Goal: Information Seeking & Learning: Learn about a topic

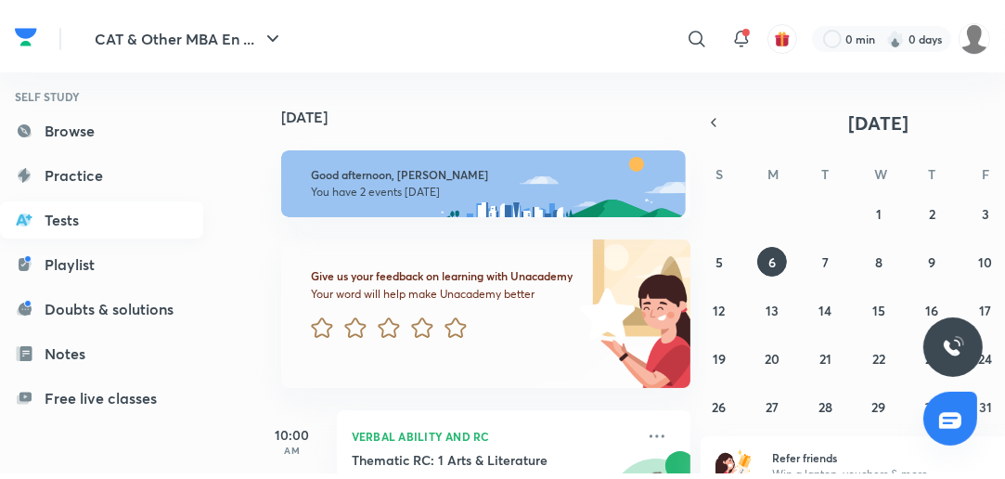
scroll to position [267, 0]
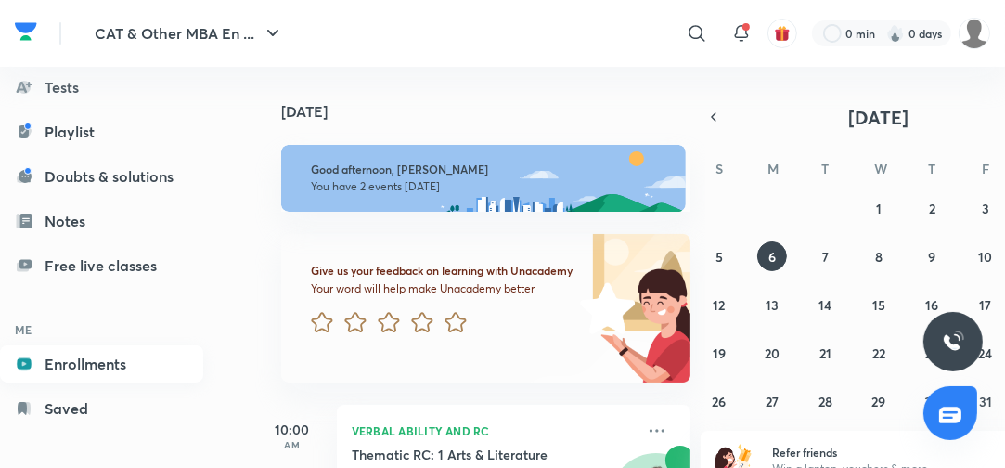
click at [118, 351] on link "Enrollments" at bounding box center [101, 363] width 203 height 37
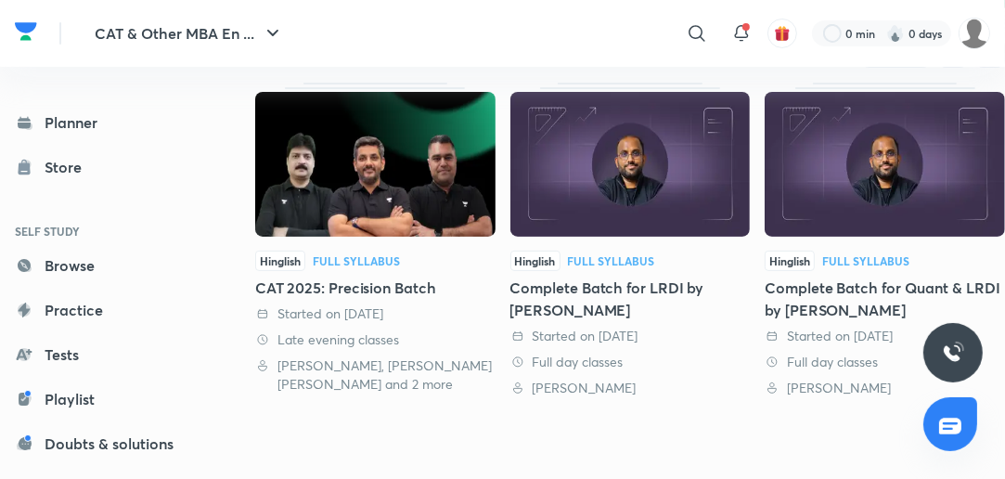
scroll to position [297, 0]
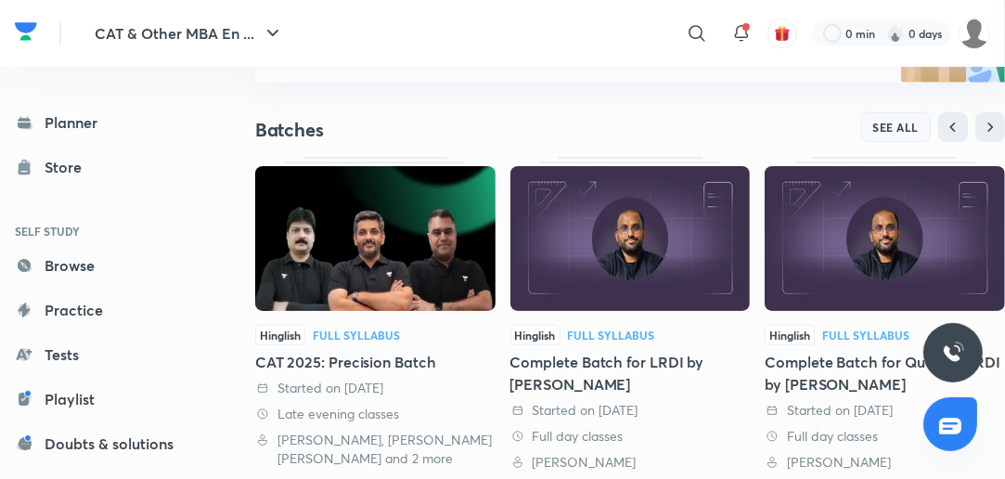
click at [909, 125] on span "SEE ALL" at bounding box center [896, 127] width 46 height 13
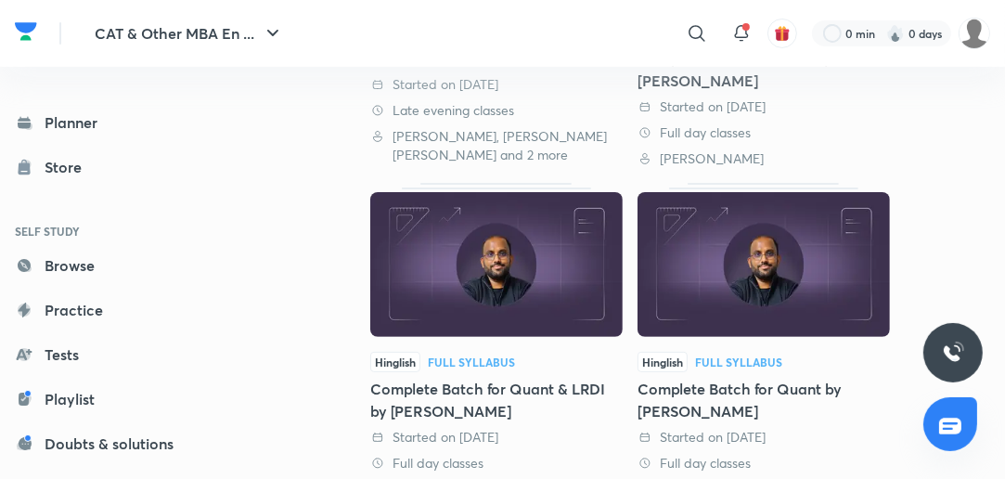
scroll to position [401, 0]
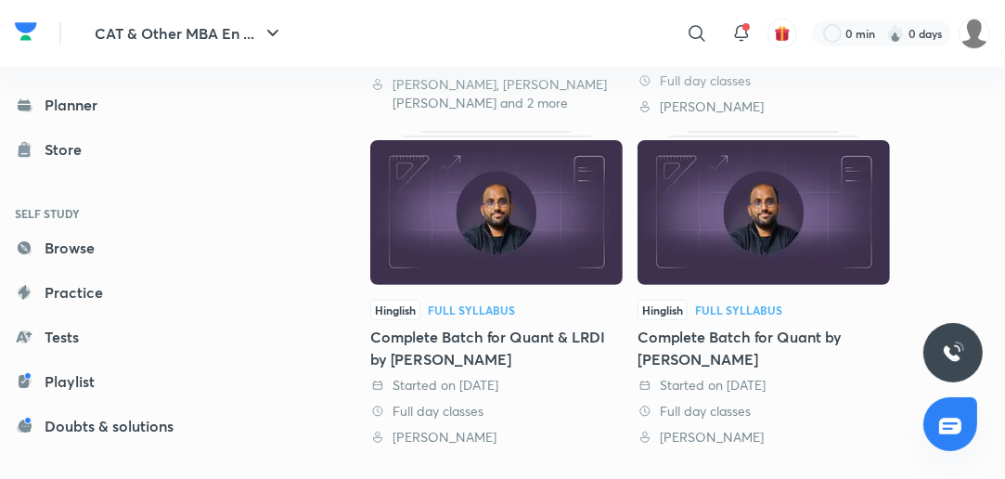
click at [750, 341] on div "Complete Batch for Quant by [PERSON_NAME]" at bounding box center [763, 348] width 252 height 45
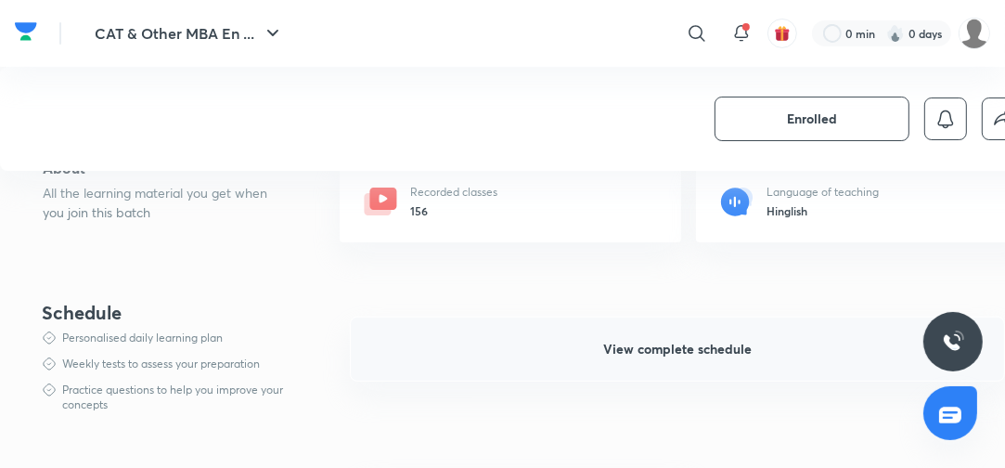
drag, startPoint x: 679, startPoint y: 339, endPoint x: 685, endPoint y: 349, distance: 11.6
click at [685, 349] on span "View complete schedule" at bounding box center [677, 349] width 148 height 19
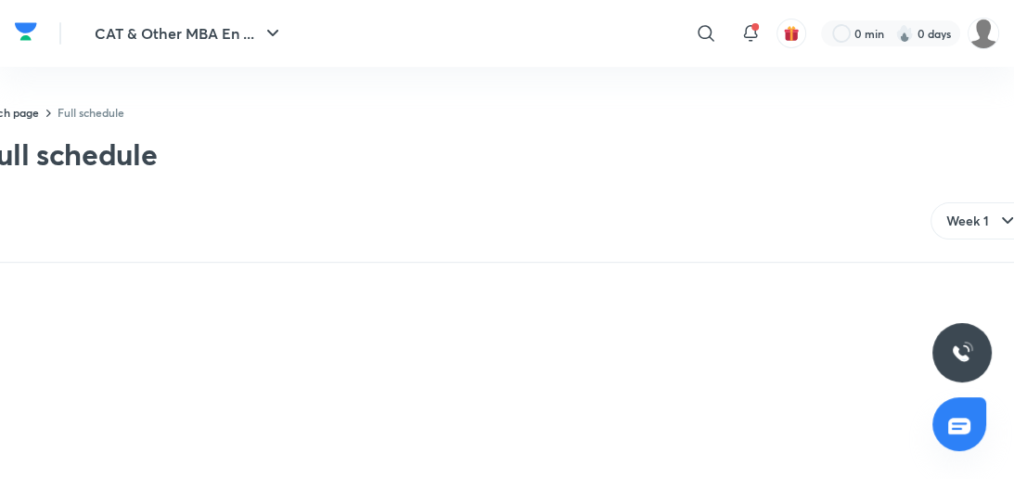
drag, startPoint x: 674, startPoint y: 320, endPoint x: 442, endPoint y: 256, distance: 241.5
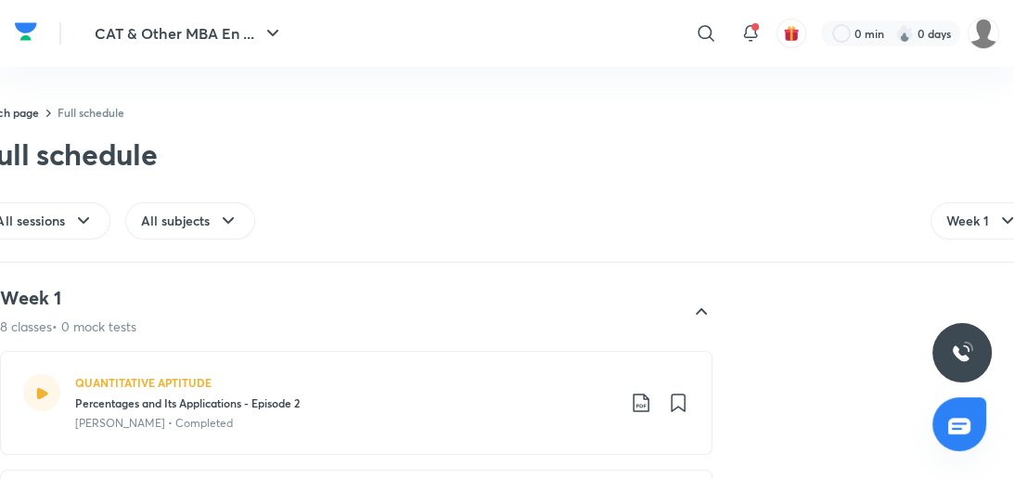
drag, startPoint x: 442, startPoint y: 256, endPoint x: 374, endPoint y: 96, distance: 173.3
click at [374, 96] on div "Batch page Full schedule Full schedule All sessions All subjects Week 1 Jump To…" at bounding box center [507, 131] width 1014 height 263
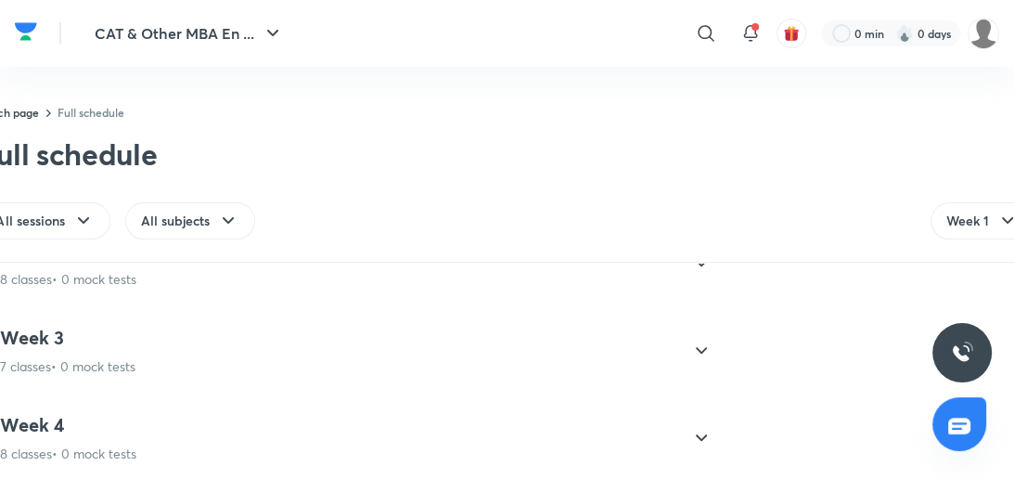
scroll to position [1187, 0]
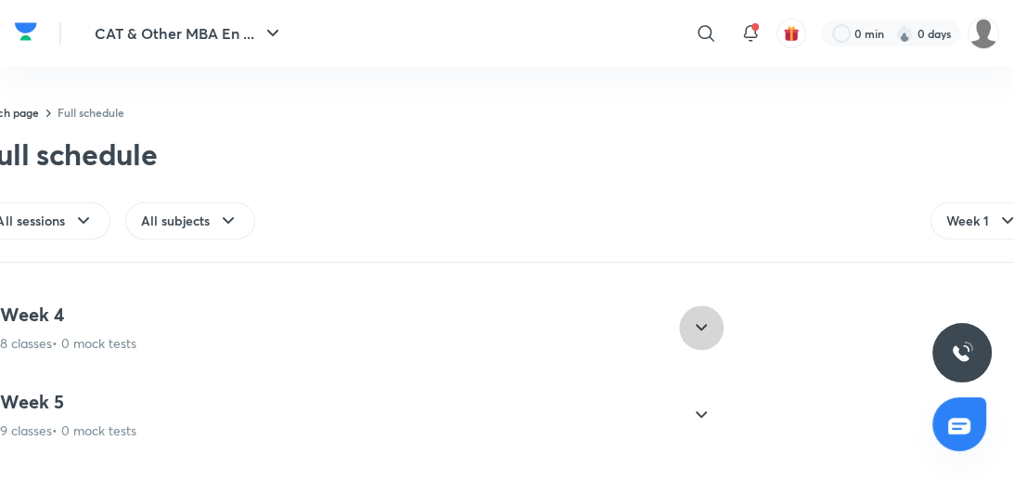
click at [702, 319] on icon at bounding box center [701, 327] width 22 height 22
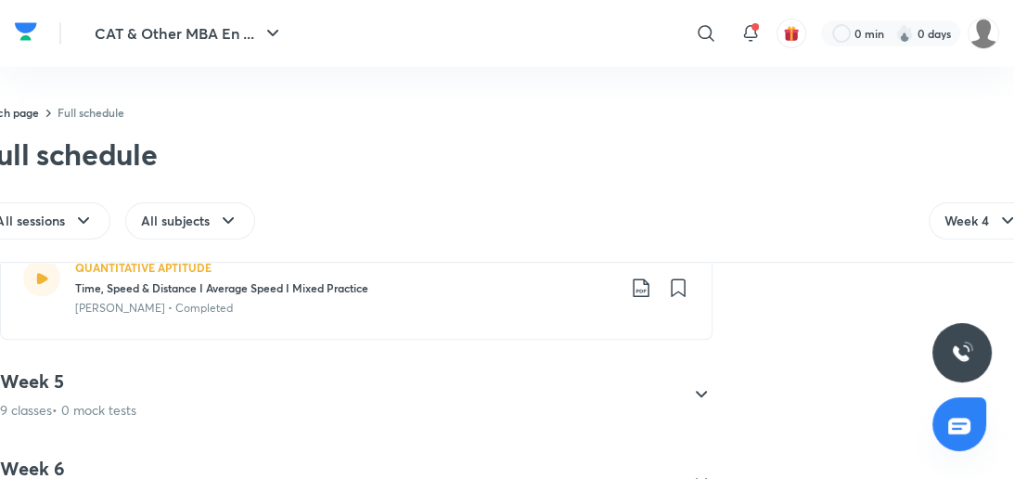
scroll to position [1361, 0]
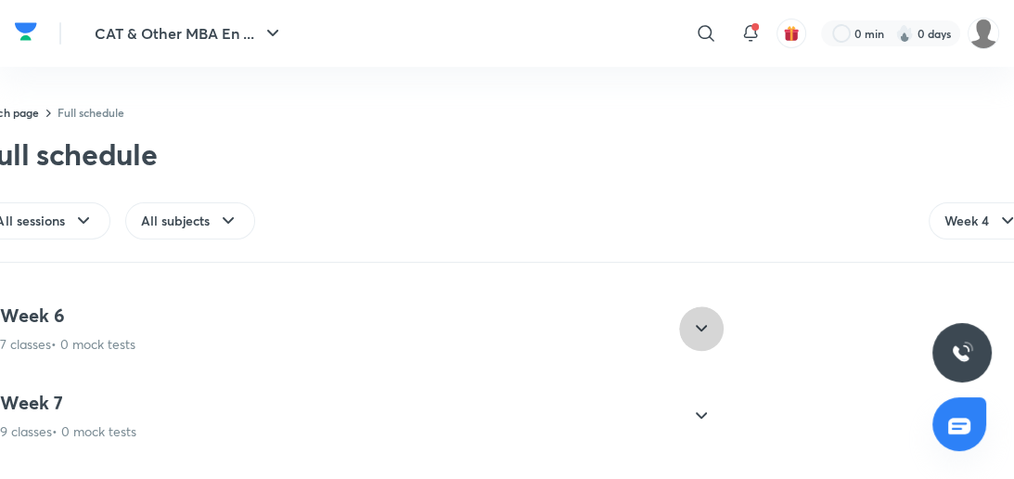
click at [704, 317] on icon at bounding box center [701, 328] width 22 height 22
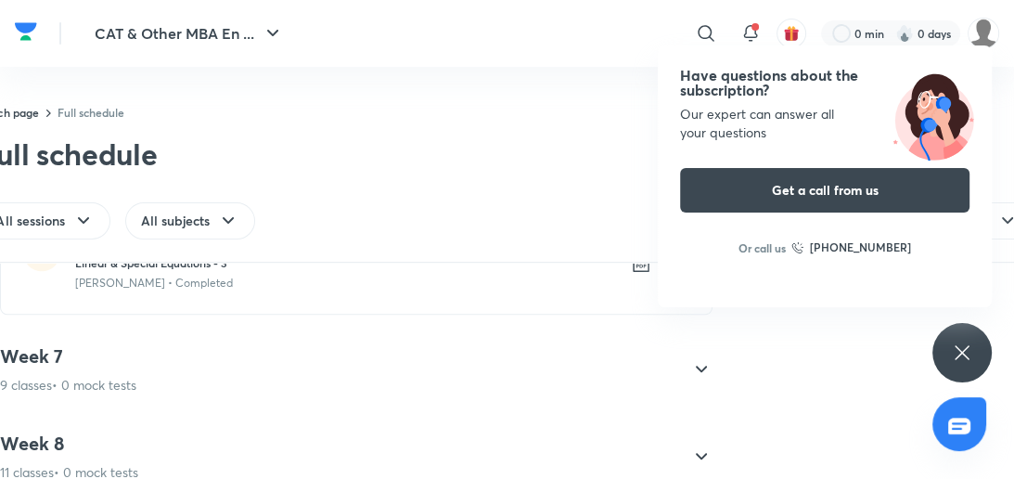
scroll to position [1312, 0]
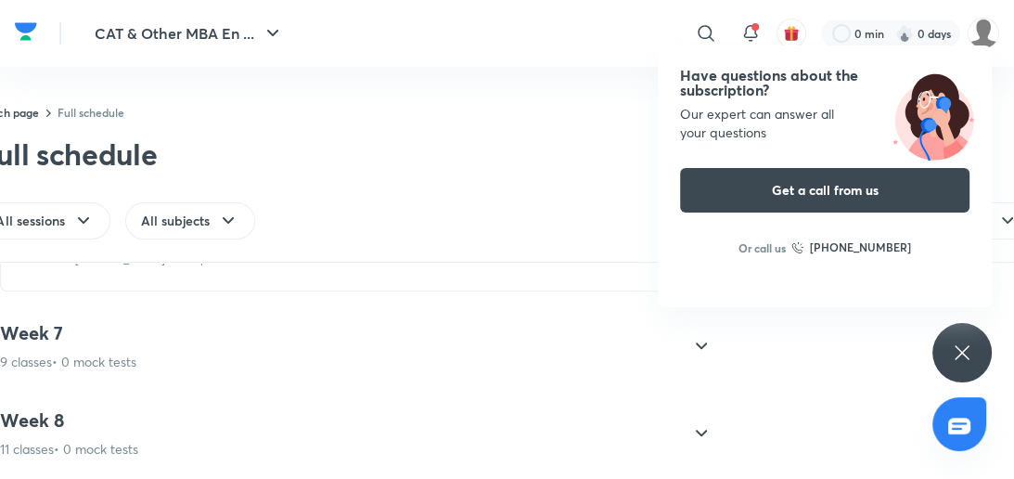
click at [709, 427] on icon at bounding box center [701, 433] width 22 height 22
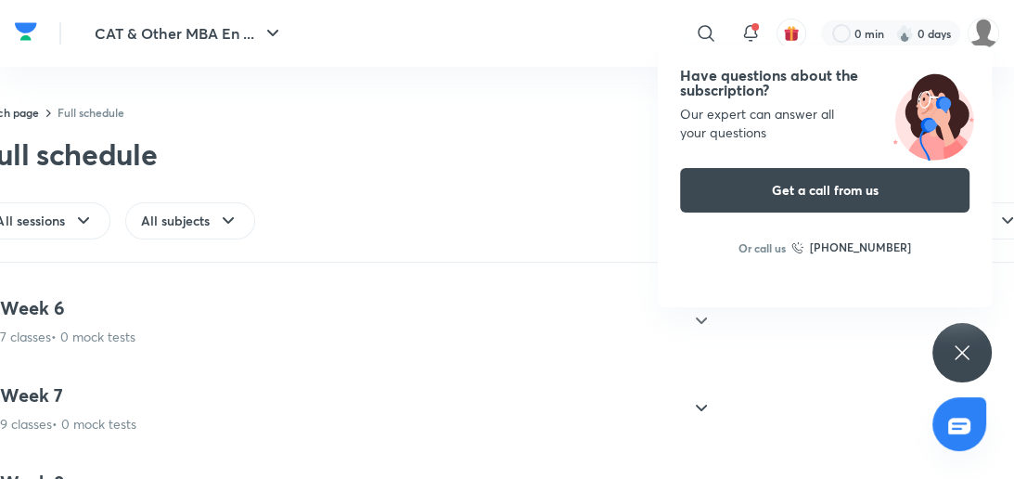
scroll to position [421, 0]
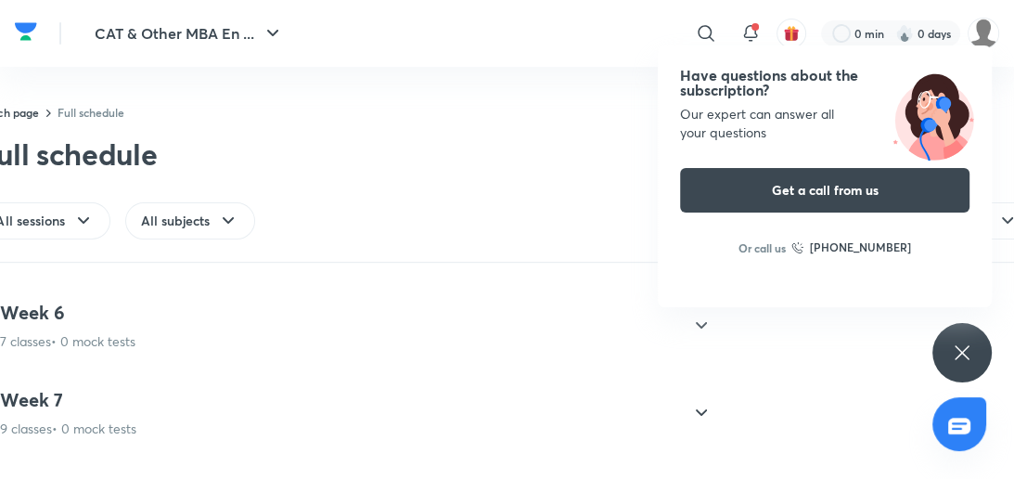
click at [706, 407] on icon at bounding box center [701, 413] width 22 height 22
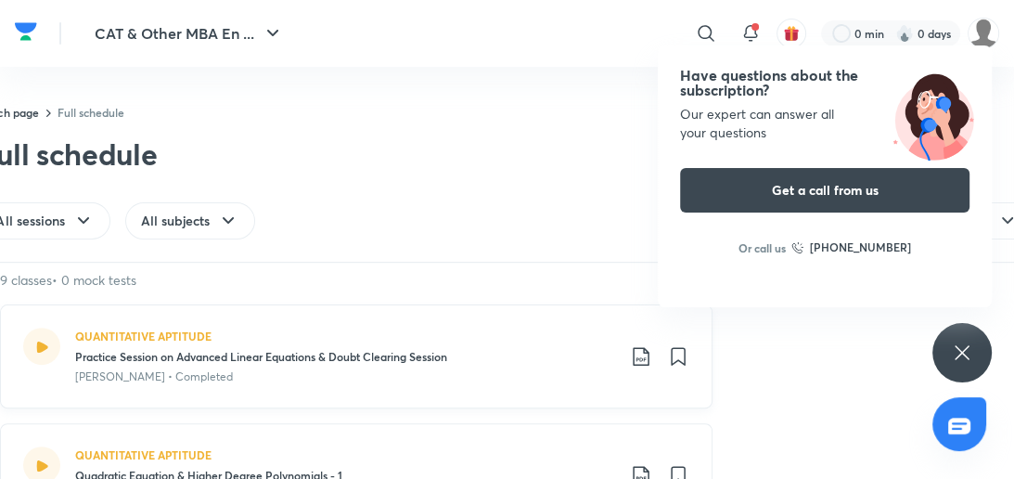
scroll to position [644, 0]
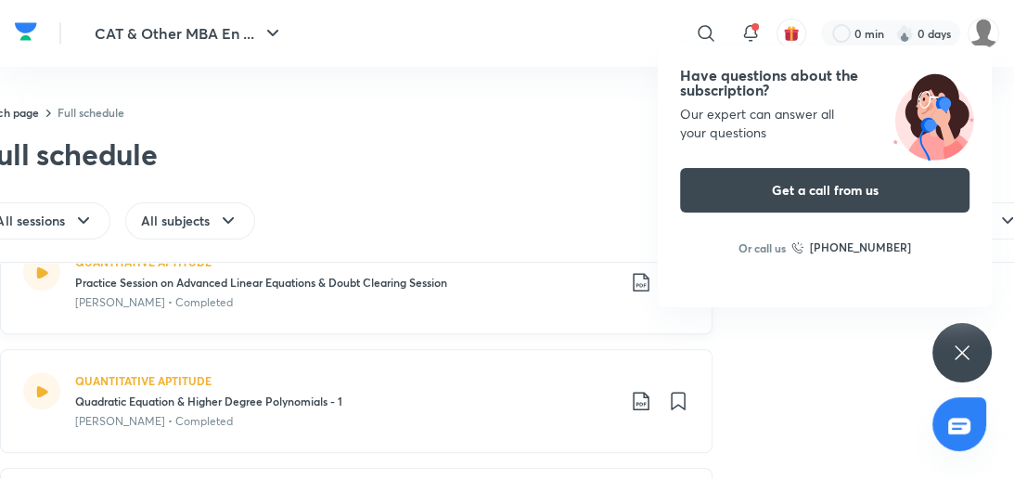
click at [263, 373] on div "QUANTITATIVE APTITUDE" at bounding box center [345, 380] width 540 height 17
